Goal: Find specific page/section: Find specific page/section

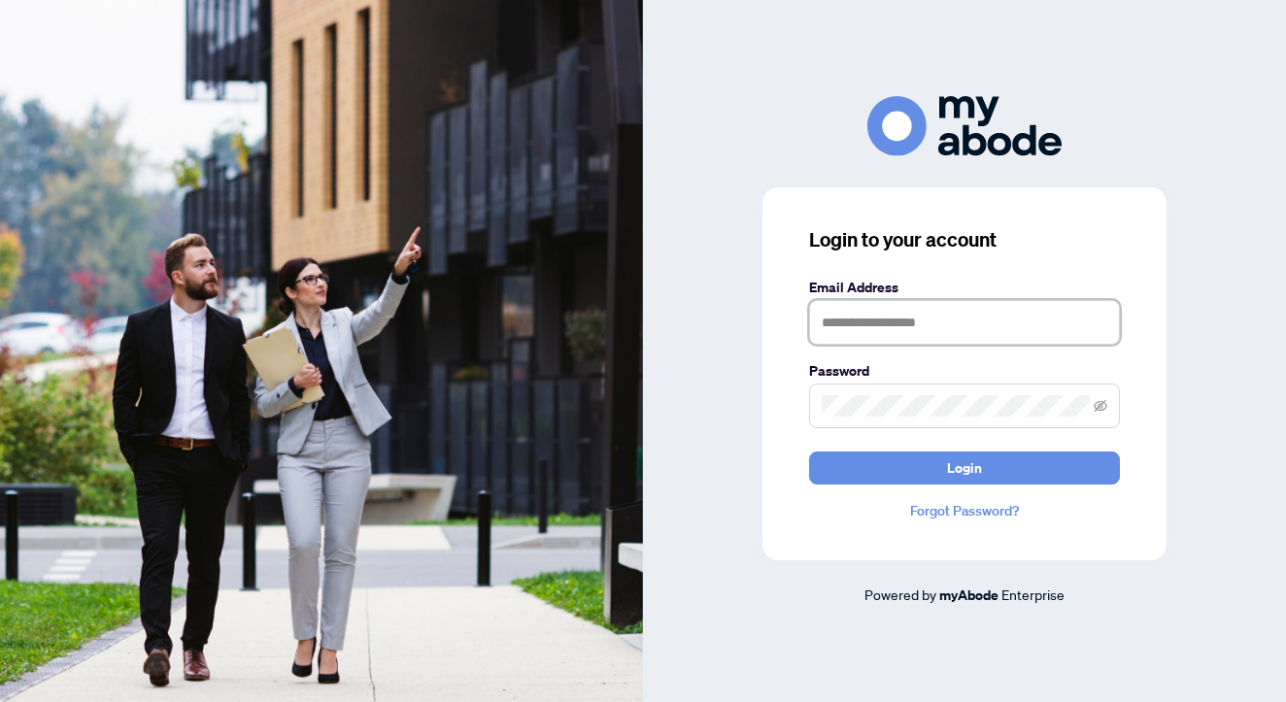
type input "**********"
click at [965, 467] on button "Login" at bounding box center [964, 468] width 311 height 33
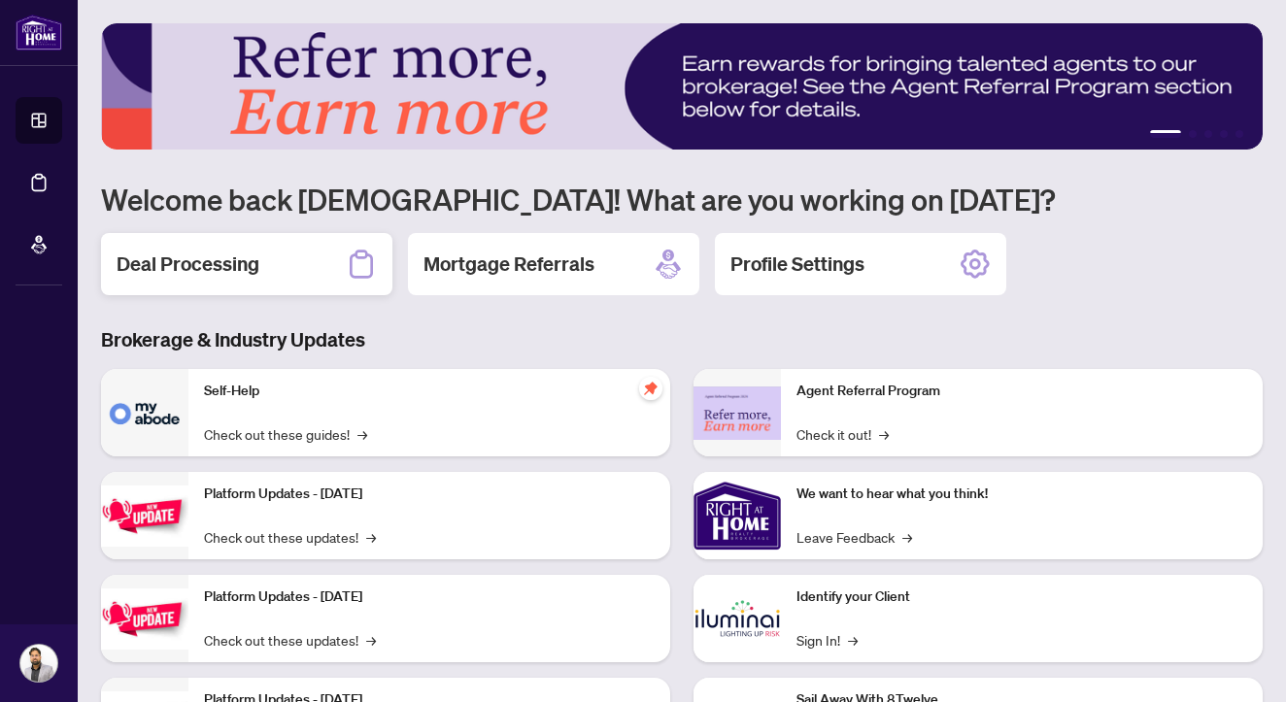
click at [267, 265] on div "Deal Processing" at bounding box center [246, 264] width 291 height 62
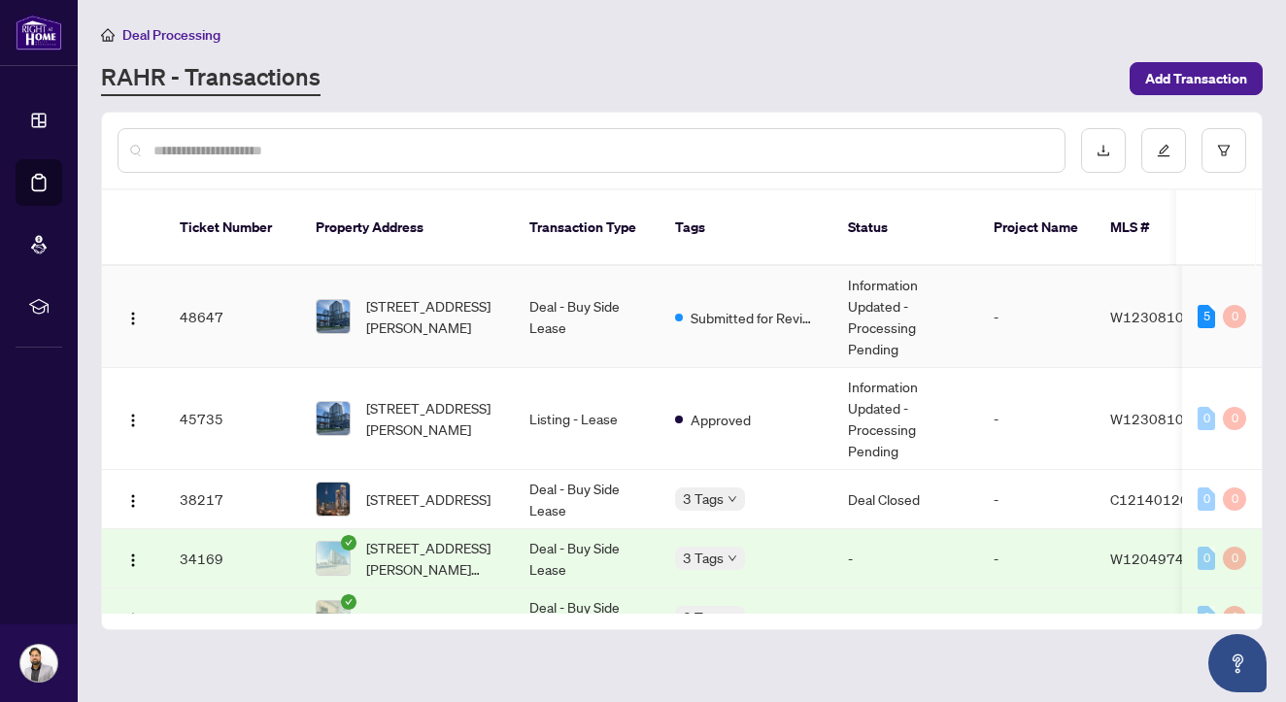
click at [513, 302] on td "603-3240 William Coltson Ave Ave, Oakville, Ontario L6H 8C8, Canada" at bounding box center [407, 317] width 214 height 102
